Goal: Information Seeking & Learning: Learn about a topic

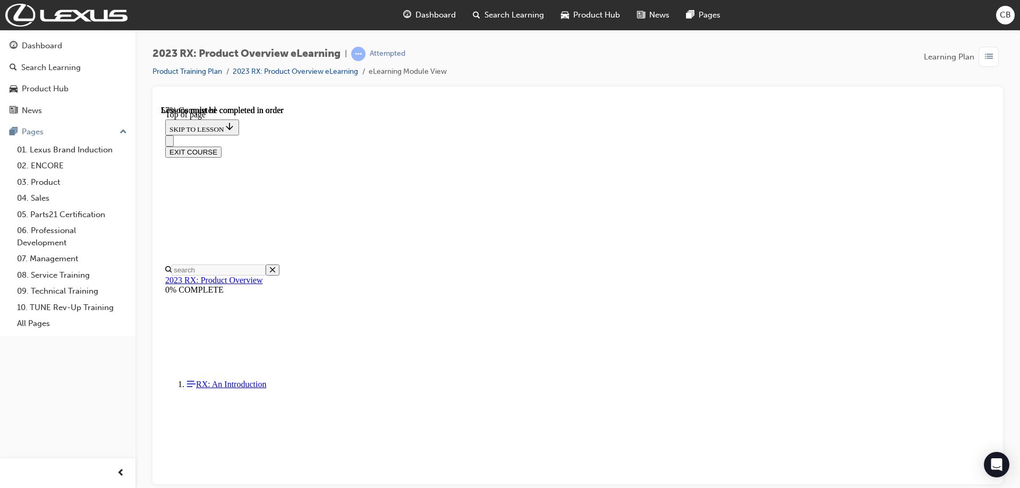
scroll to position [1091, 0]
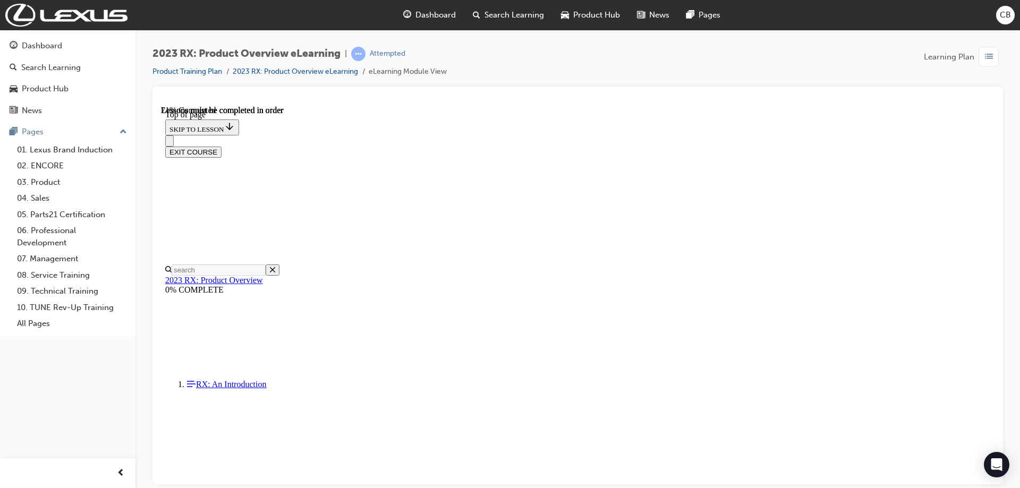
drag, startPoint x: 614, startPoint y: 383, endPoint x: 548, endPoint y: 387, distance: 66.6
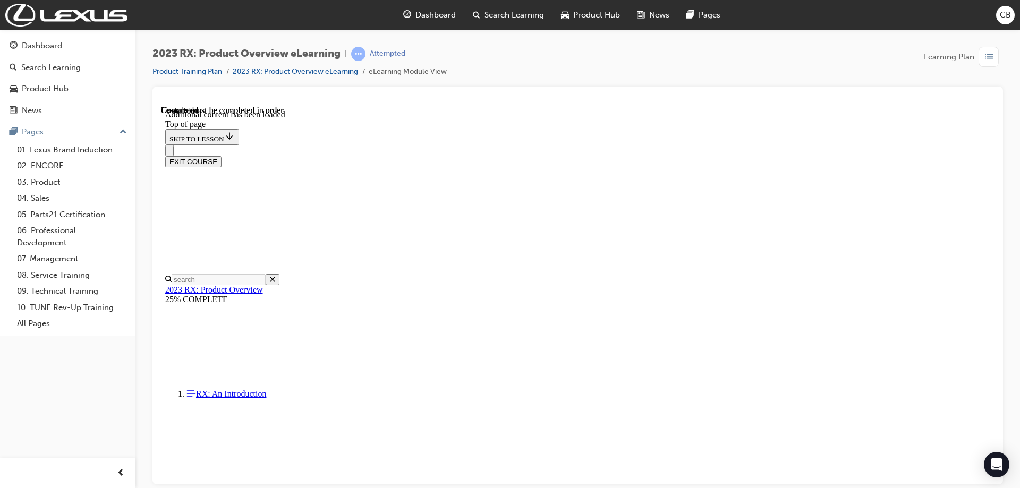
scroll to position [1517, 0]
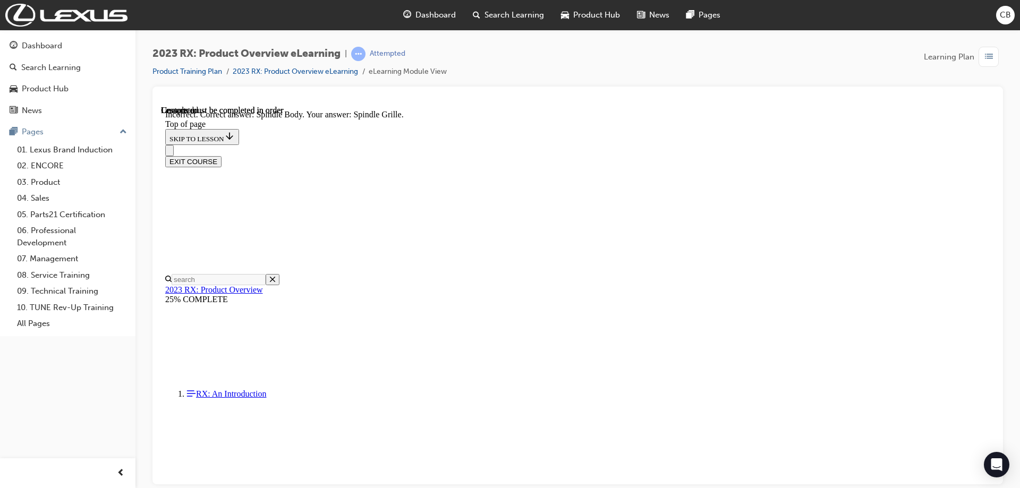
scroll to position [1588, 0]
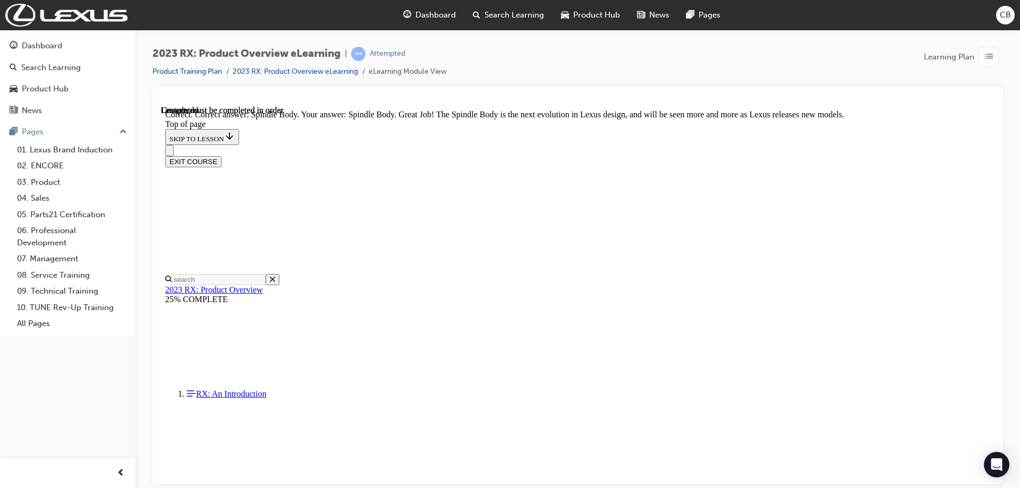
scroll to position [1724, 0]
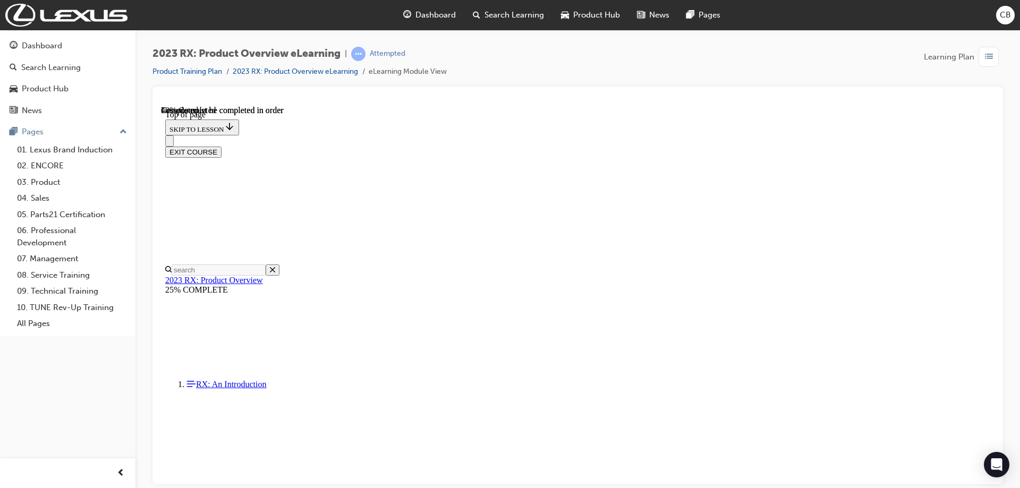
scroll to position [319, 0]
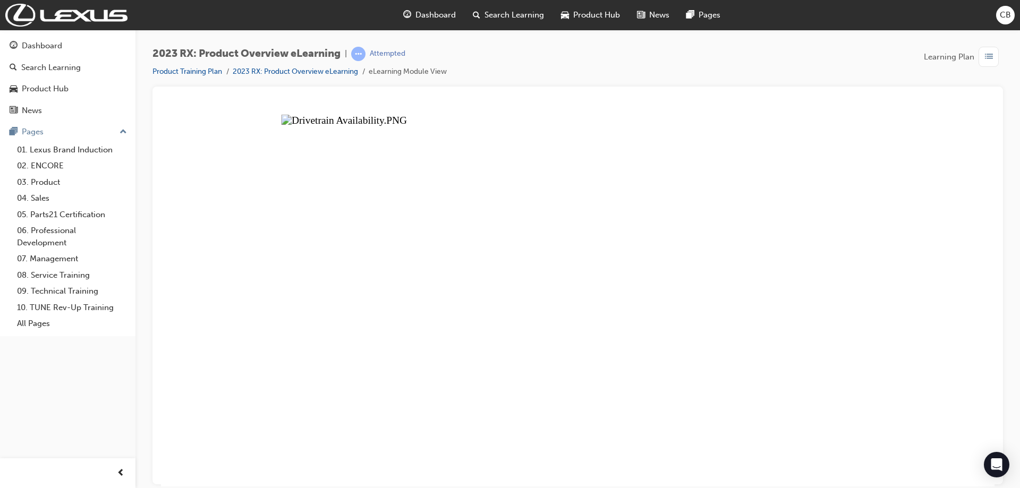
click at [942, 226] on button "Unzoom image" at bounding box center [578, 295] width 834 height 381
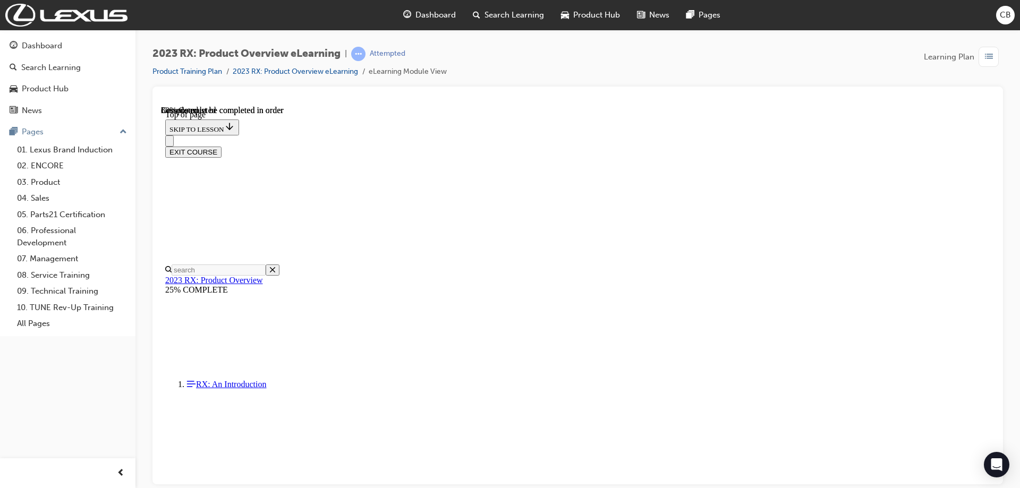
scroll to position [1587, 0]
